Goal: Task Accomplishment & Management: Manage account settings

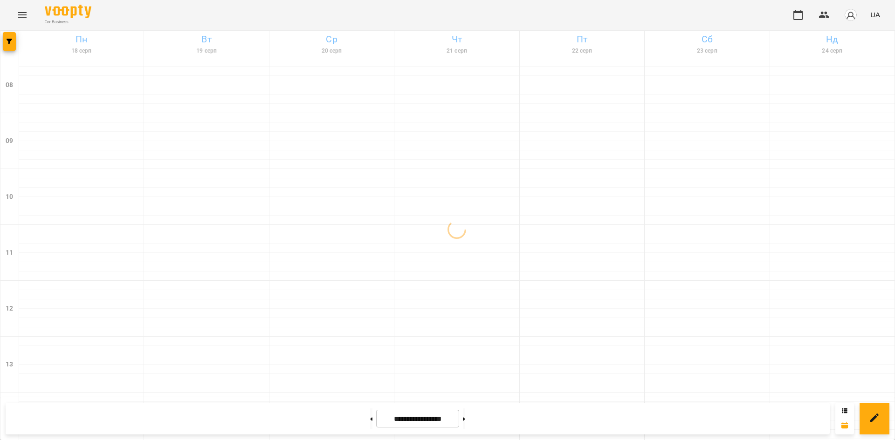
scroll to position [498, 0]
click at [851, 22] on button "button" at bounding box center [850, 15] width 24 height 24
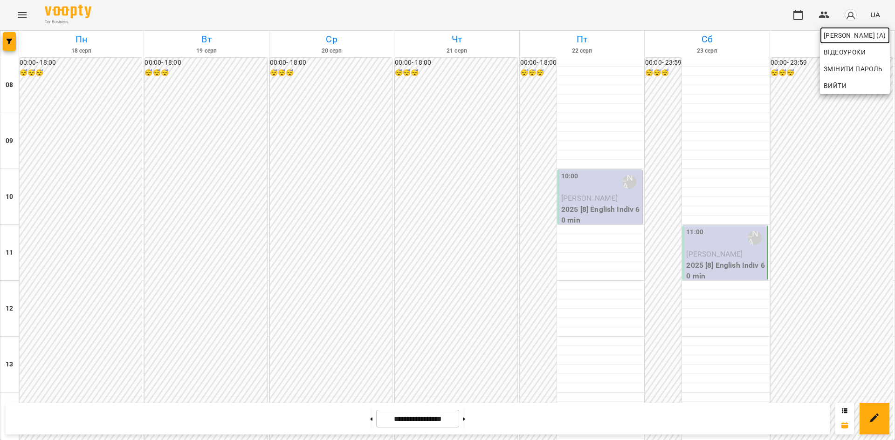
click at [845, 34] on span "[PERSON_NAME] (а)" at bounding box center [854, 35] width 62 height 11
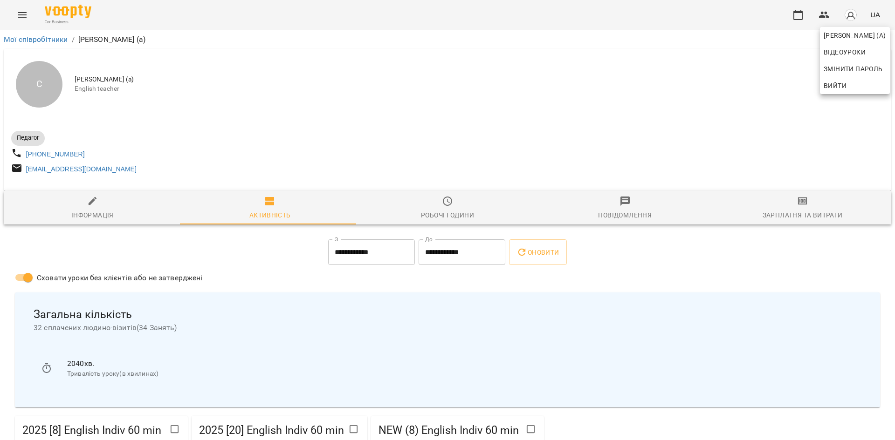
click at [253, 272] on div at bounding box center [447, 220] width 895 height 440
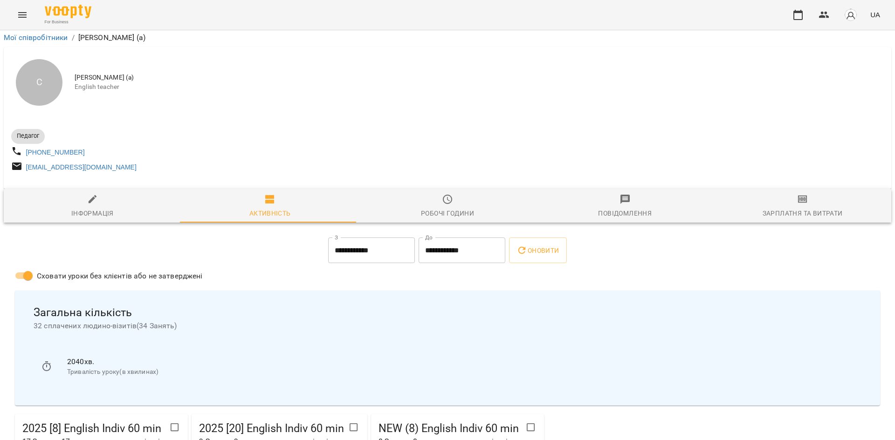
scroll to position [186, 0]
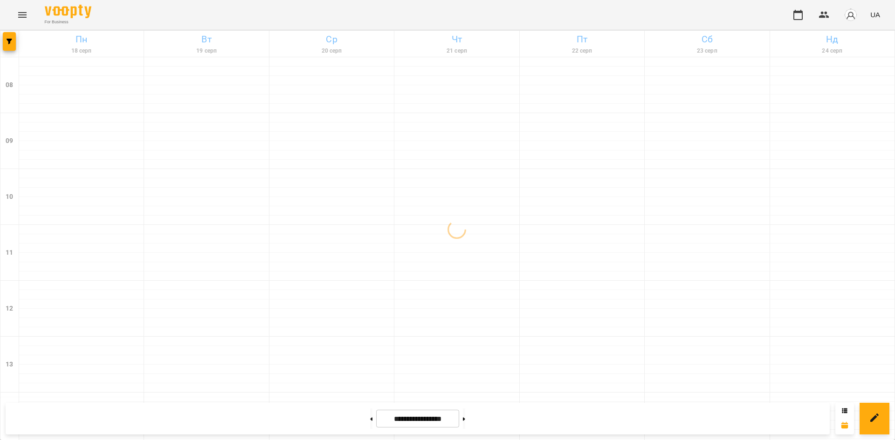
scroll to position [373, 0]
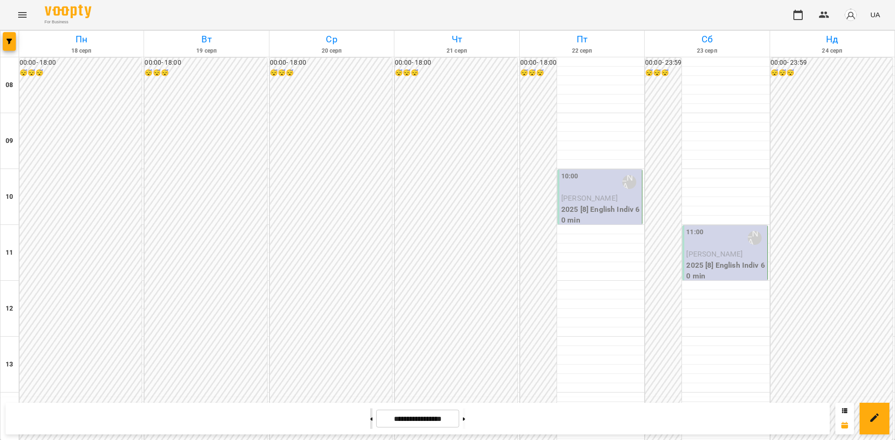
click at [370, 417] on button at bounding box center [371, 419] width 2 height 21
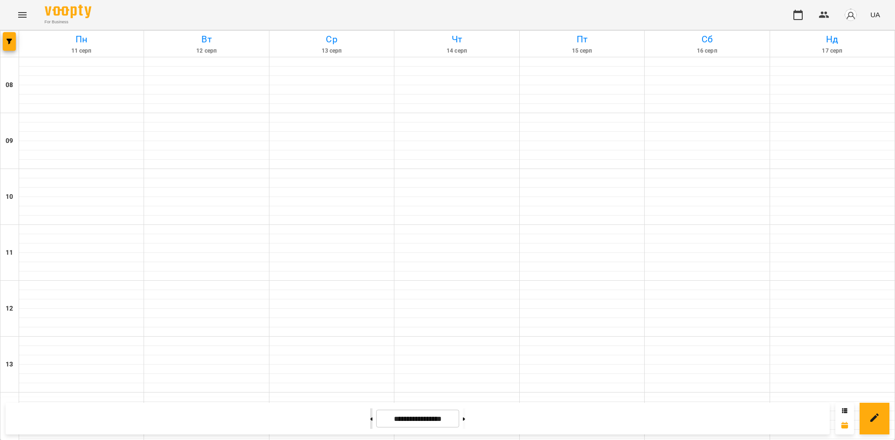
click at [370, 420] on icon at bounding box center [371, 418] width 2 height 3
click at [465, 424] on button at bounding box center [464, 419] width 2 height 21
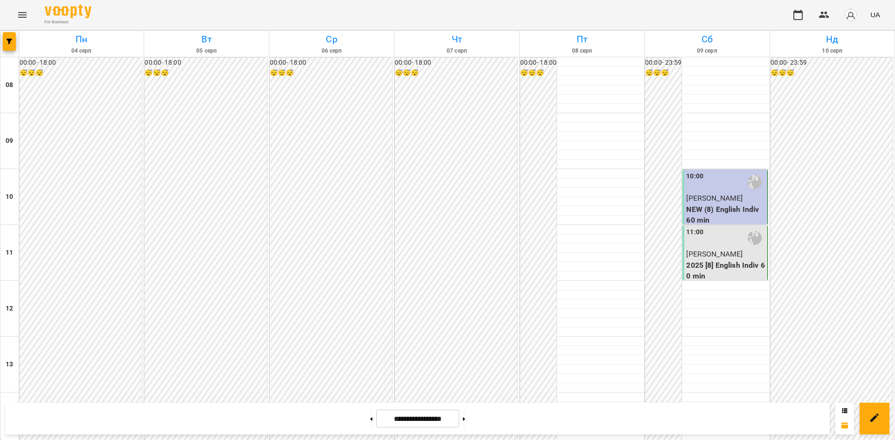
scroll to position [498, 0]
click at [465, 419] on button at bounding box center [464, 419] width 2 height 21
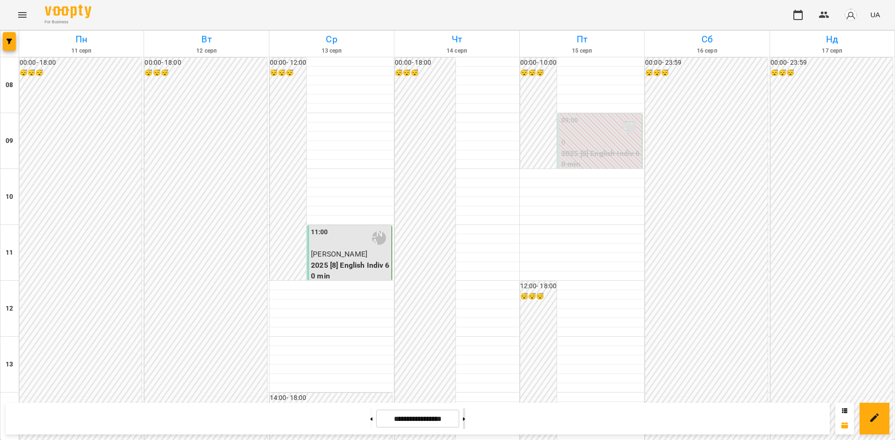
click at [465, 412] on button at bounding box center [464, 419] width 2 height 21
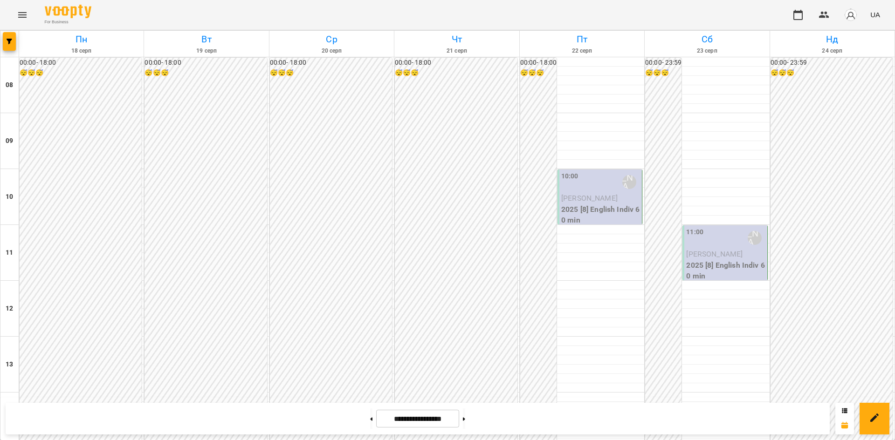
scroll to position [451, 0]
click at [465, 418] on icon at bounding box center [464, 419] width 2 height 4
type input "**********"
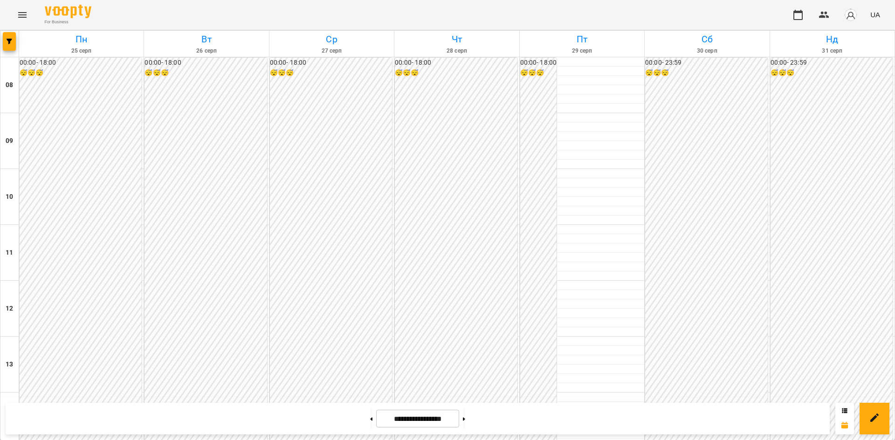
scroll to position [358, 0]
